Goal: Information Seeking & Learning: Learn about a topic

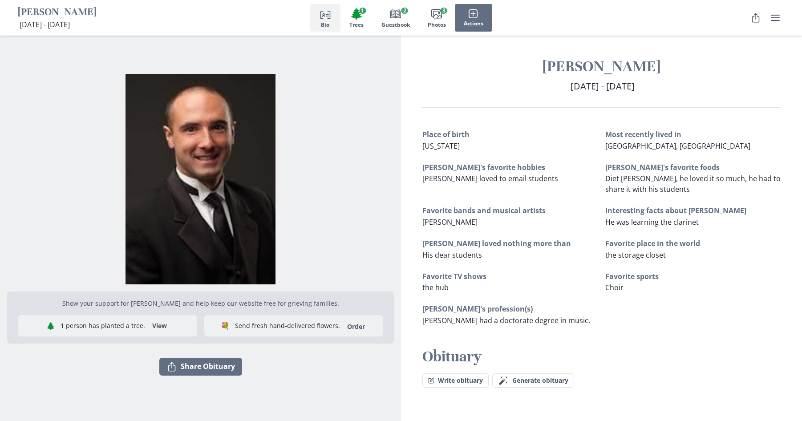
click at [364, 170] on img "Open photos full screen" at bounding box center [200, 179] width 387 height 210
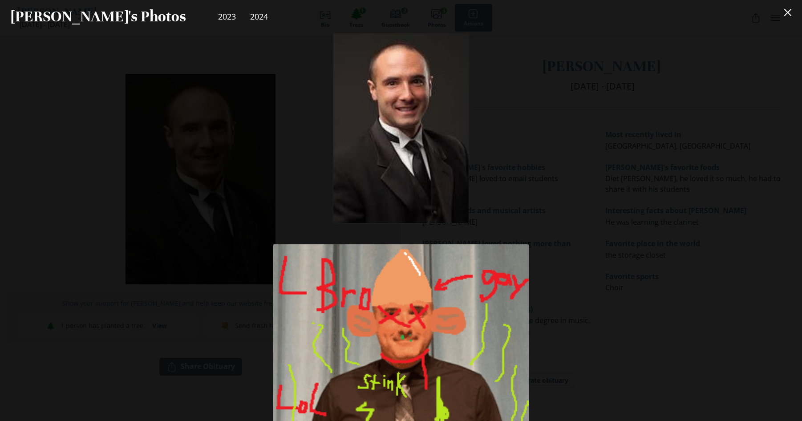
click at [106, 146] on div "Artistic Portrait of [PERSON_NAME]. 😔 [DATE] · Location [GEOGRAPHIC_DATA], [GEO…" at bounding box center [401, 227] width 802 height 388
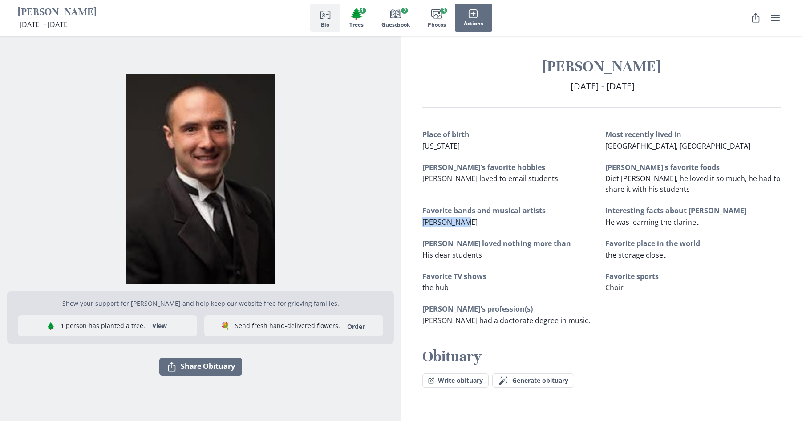
drag, startPoint x: 423, startPoint y: 223, endPoint x: 481, endPoint y: 223, distance: 58.7
click at [481, 223] on p "[PERSON_NAME]" at bounding box center [510, 222] width 176 height 11
click at [513, 228] on div "Place of birth [US_STATE] Most recently lived in [GEOGRAPHIC_DATA], [GEOGRAPHIC…" at bounding box center [601, 227] width 358 height 197
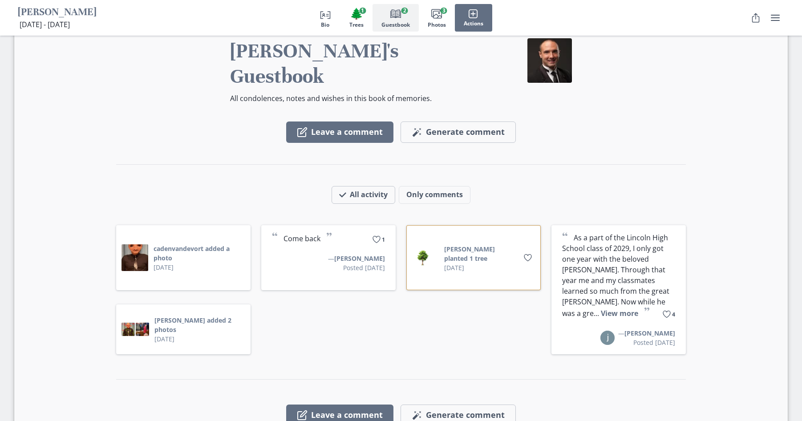
scroll to position [910, 0]
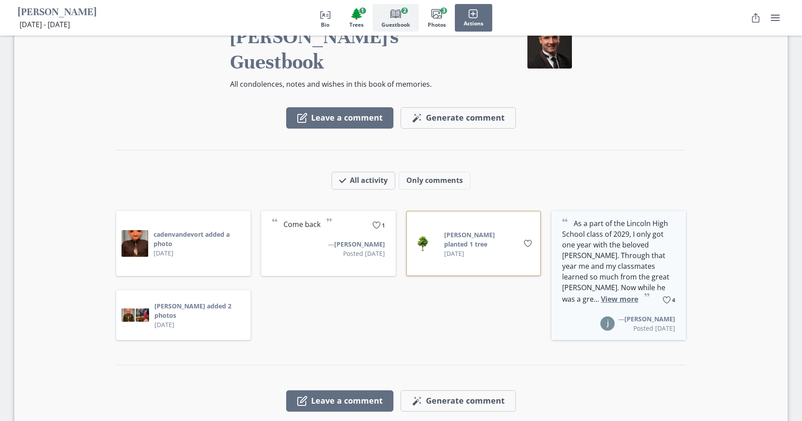
click at [601, 294] on button "View more" at bounding box center [619, 299] width 37 height 10
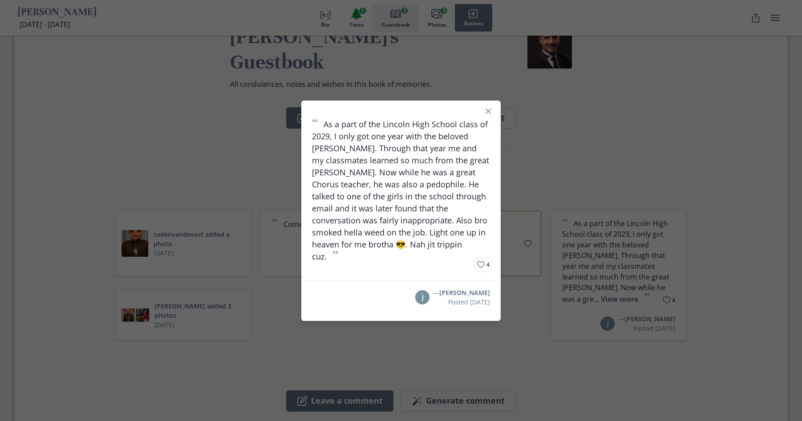
drag, startPoint x: 440, startPoint y: 298, endPoint x: 484, endPoint y: 300, distance: 43.6
click at [484, 300] on p "Posted [DATE]" at bounding box center [461, 301] width 57 height 9
click at [620, 143] on div "“ As a part of the Lincoln High School class of 2029, I only got one year with …" at bounding box center [401, 210] width 802 height 421
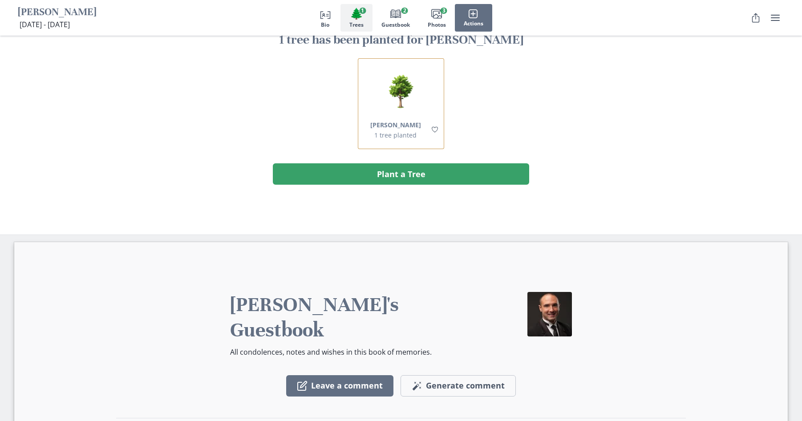
scroll to position [834, 0]
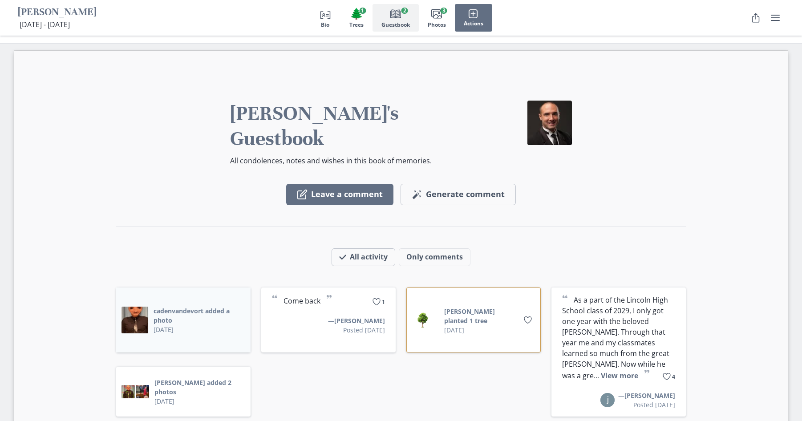
click at [167, 306] on button "cadenvandevort added a photo" at bounding box center [200, 315] width 92 height 19
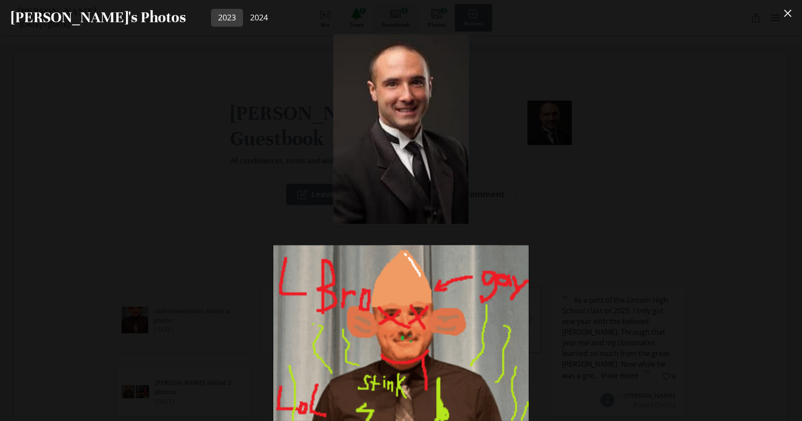
scroll to position [638, 0]
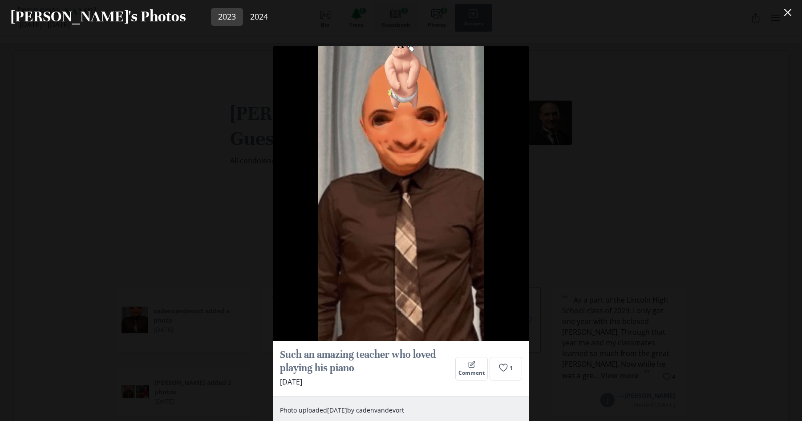
click at [167, 241] on div "Artistic Portrait of [PERSON_NAME]. 😔 [DATE] · Location [GEOGRAPHIC_DATA], [GEO…" at bounding box center [401, 227] width 802 height 388
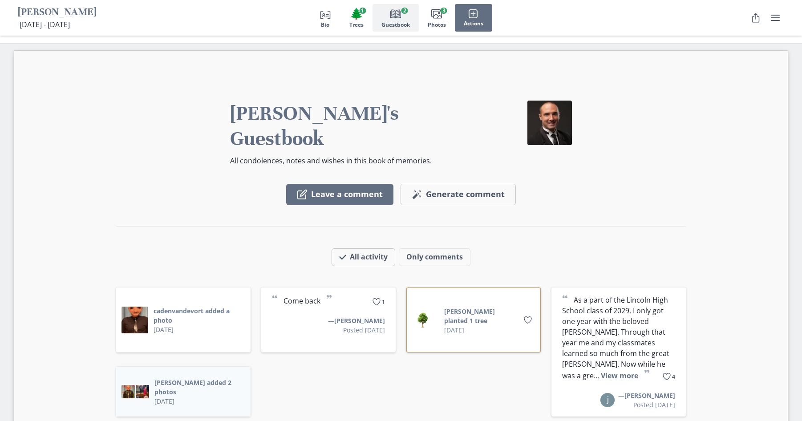
click at [154, 378] on button "[PERSON_NAME] added 2 photos" at bounding box center [199, 387] width 91 height 19
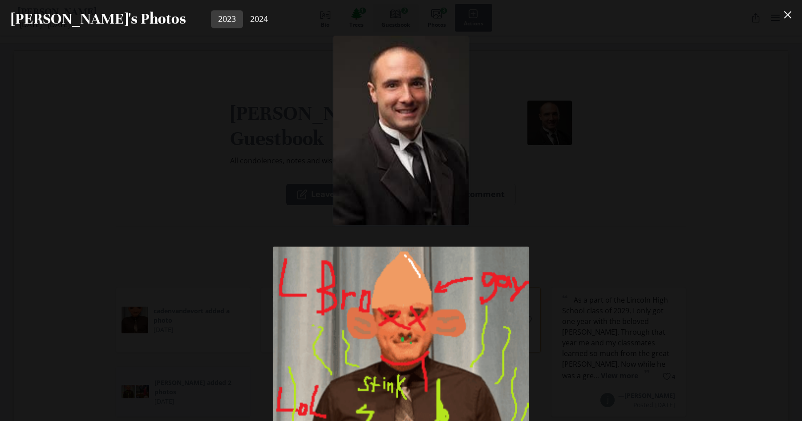
scroll to position [209, 0]
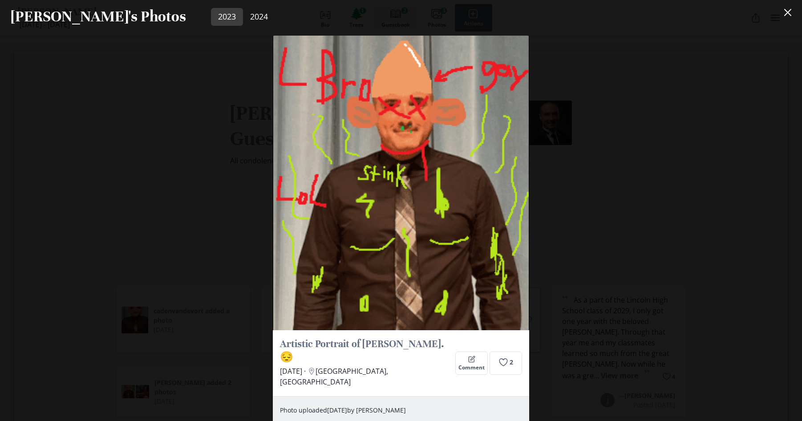
click at [147, 162] on div "Artistic Portrait of [PERSON_NAME]. 😔 [DATE] · Location [GEOGRAPHIC_DATA], [GEO…" at bounding box center [401, 227] width 802 height 388
